Goal: Information Seeking & Learning: Learn about a topic

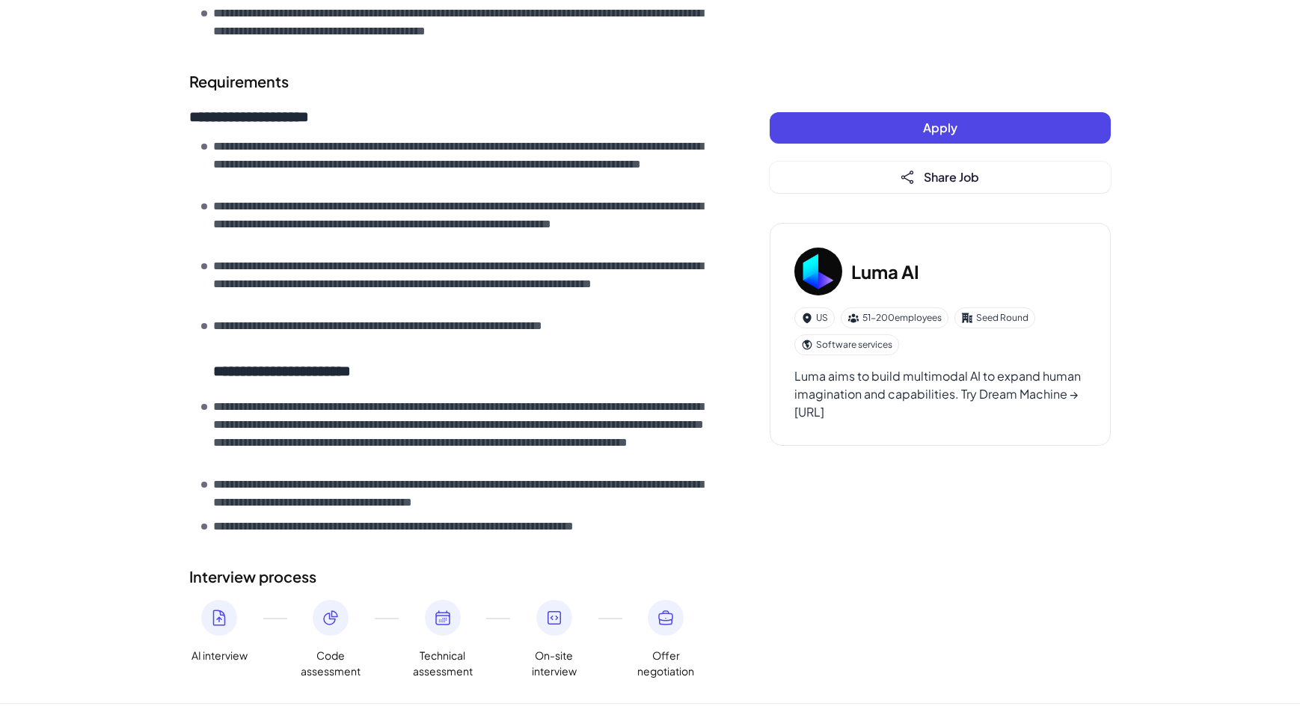
scroll to position [780, 0]
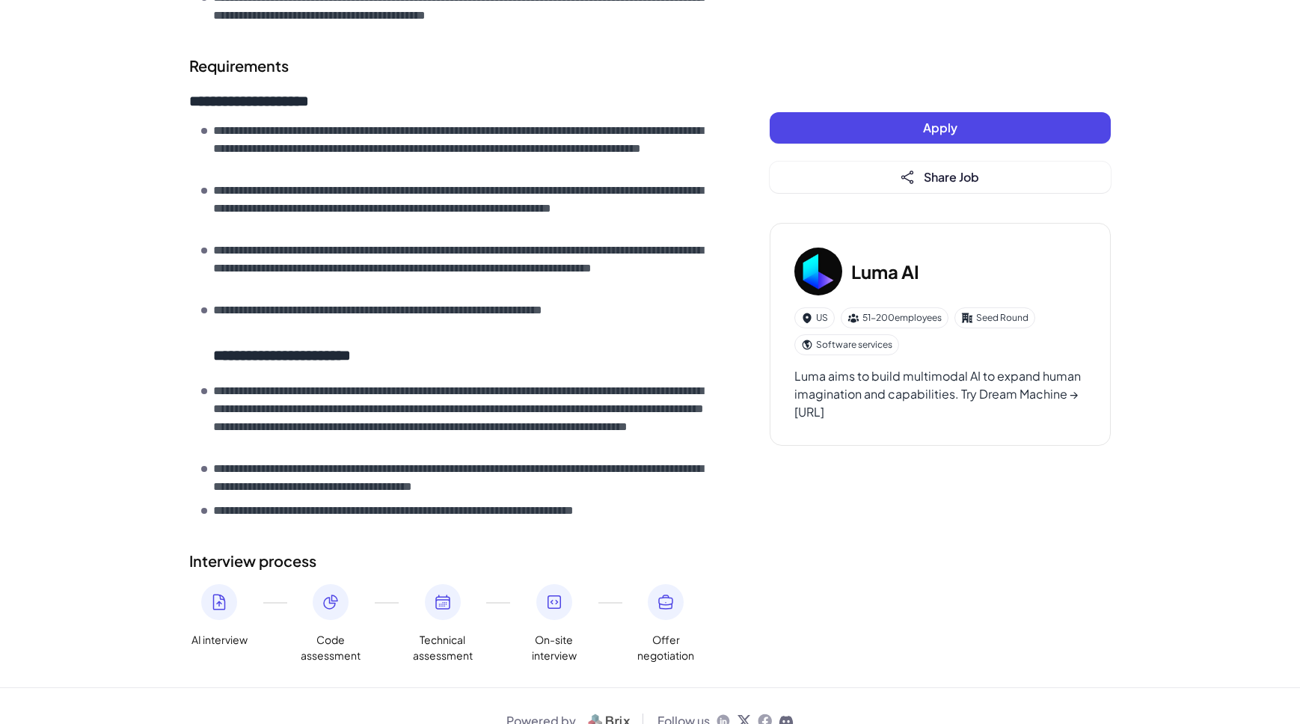
click at [879, 273] on h3 "Luma AI" at bounding box center [885, 271] width 68 height 27
click at [215, 593] on icon at bounding box center [219, 602] width 18 height 18
click at [882, 274] on h3 "Luma AI" at bounding box center [885, 271] width 68 height 27
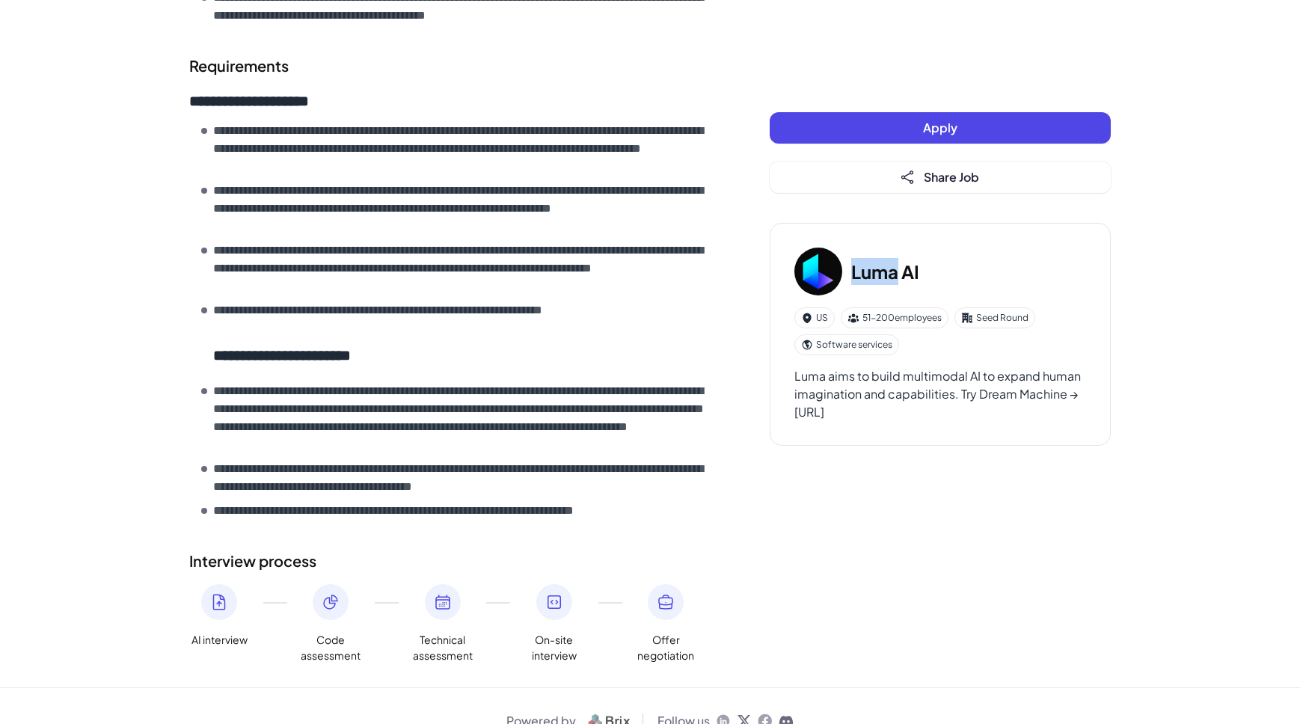
click at [882, 274] on h3 "Luma AI" at bounding box center [885, 271] width 68 height 27
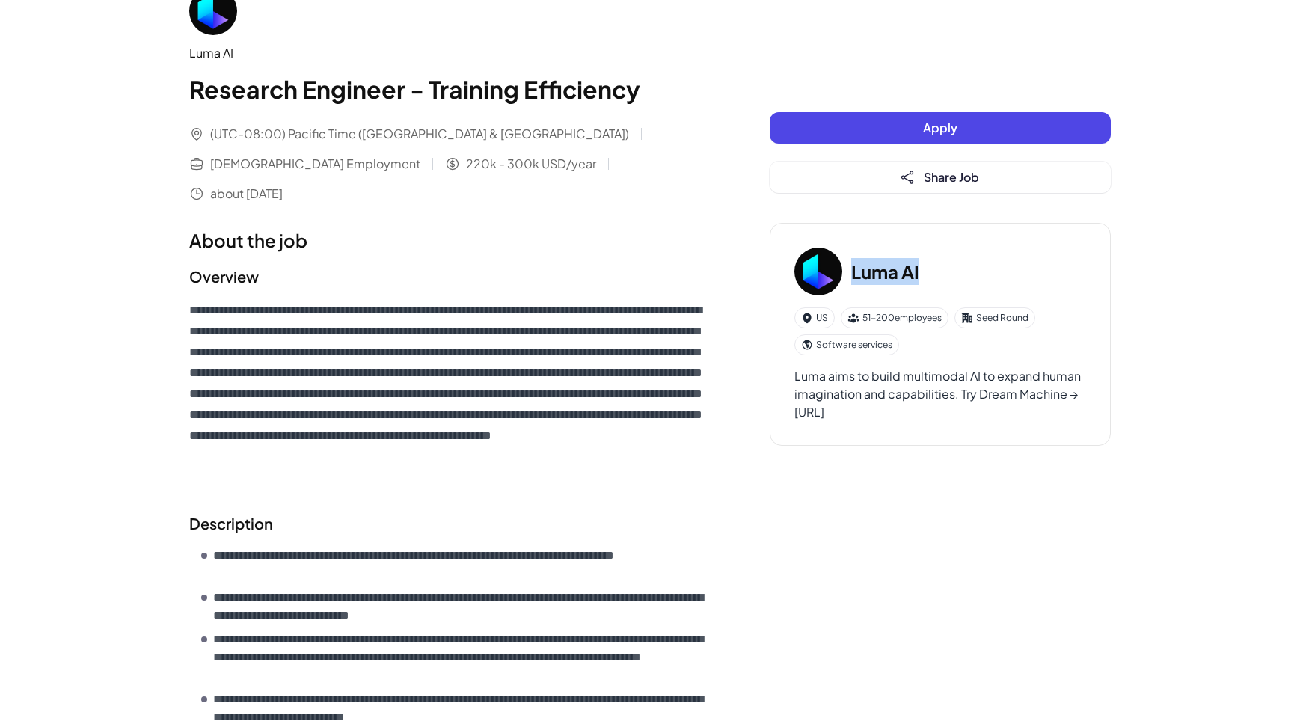
scroll to position [37, 0]
click at [559, 358] on p "**********" at bounding box center [449, 393] width 521 height 188
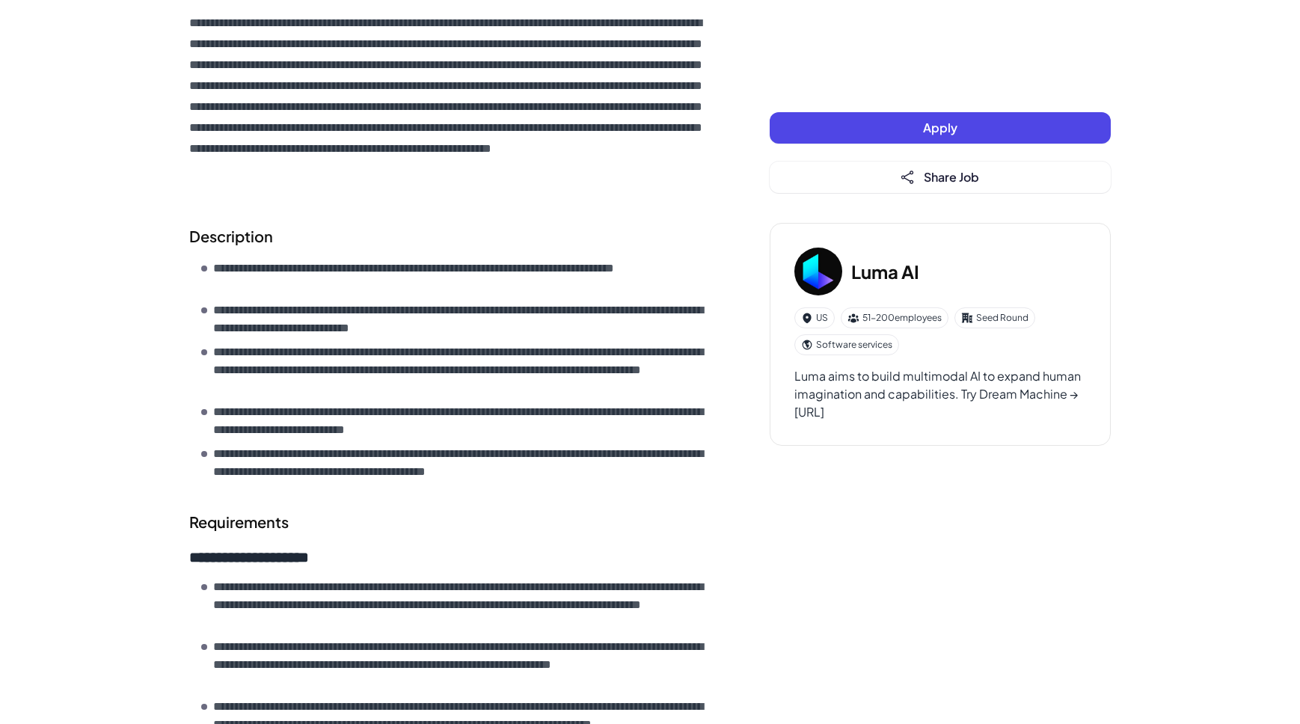
scroll to position [0, 0]
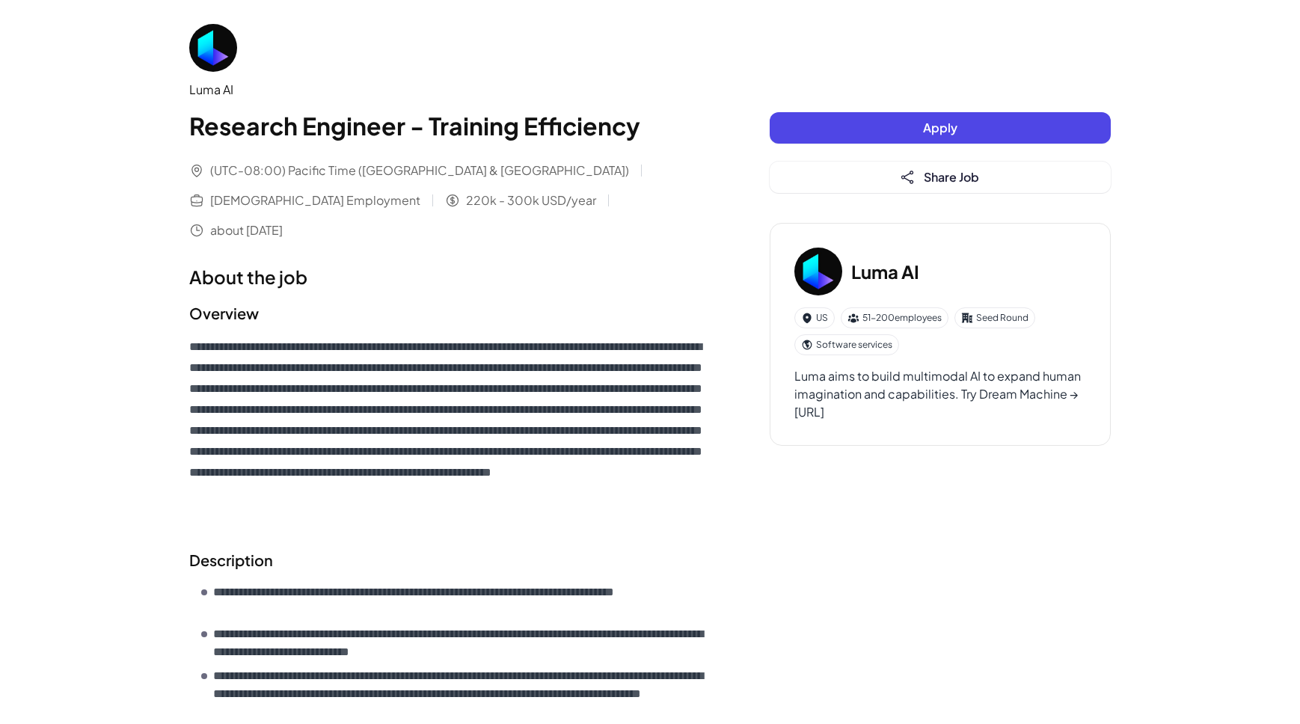
click at [215, 45] on img at bounding box center [213, 48] width 48 height 48
click at [214, 91] on div "Luma AI" at bounding box center [449, 90] width 521 height 18
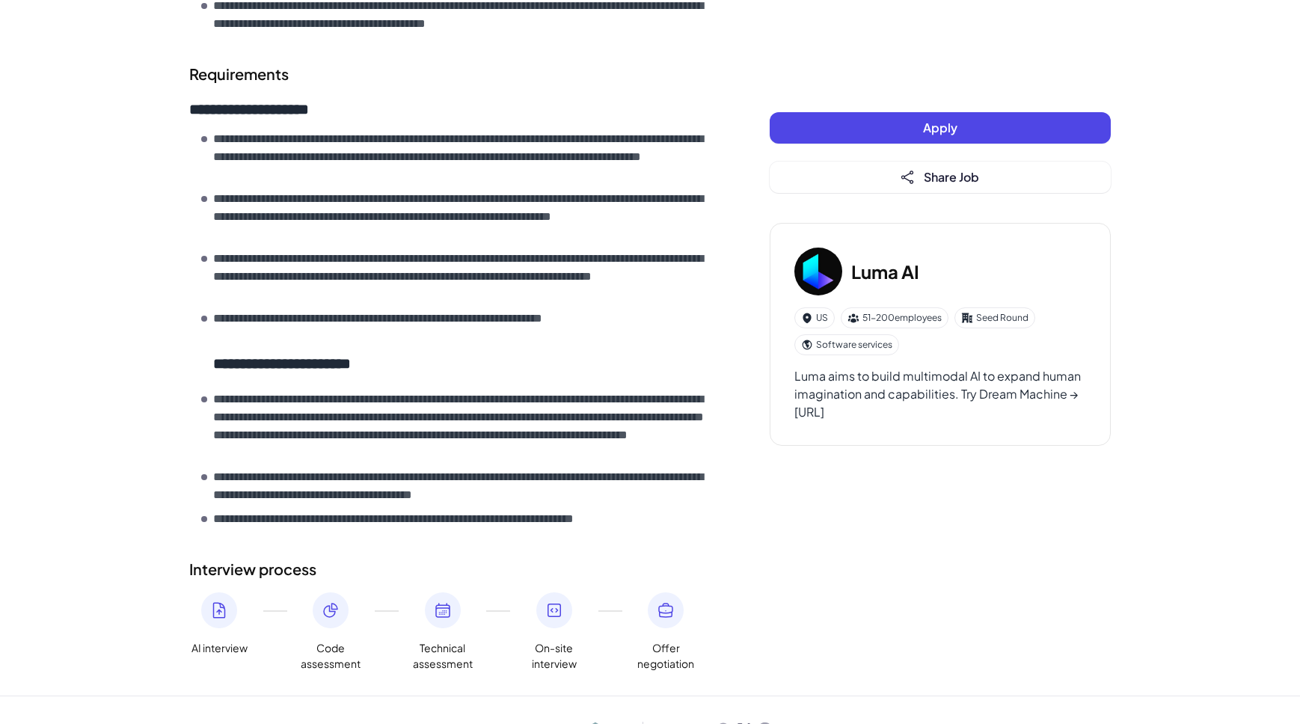
scroll to position [780, 0]
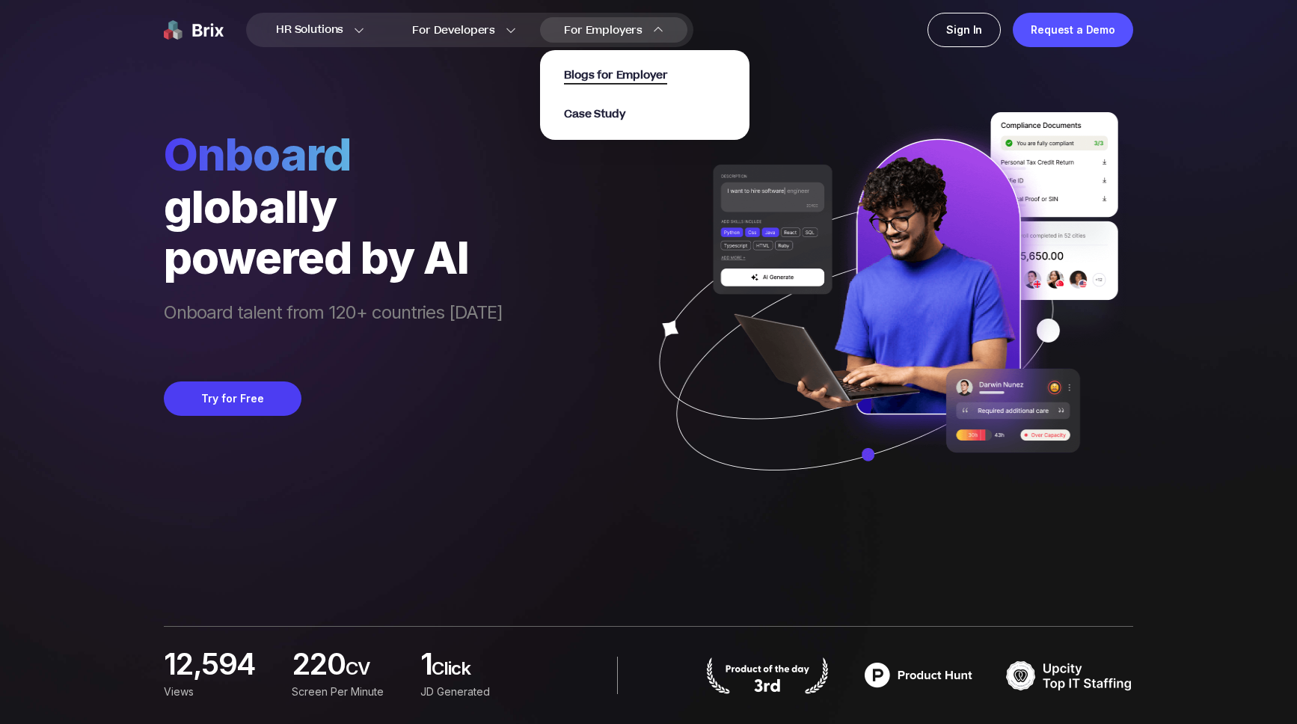
click at [607, 78] on span "Blogs for Employer" at bounding box center [615, 75] width 103 height 17
